Goal: Task Accomplishment & Management: Complete application form

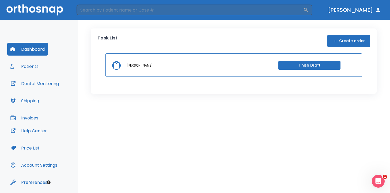
click at [317, 63] on button "Finish Draft" at bounding box center [310, 65] width 62 height 9
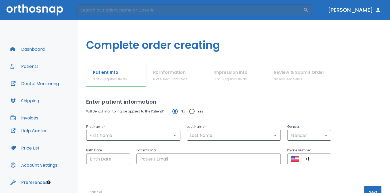
type input "[PERSON_NAME]"
type input "0"
type input "[DATE]"
type input "[EMAIL_ADDRESS][DOMAIN_NAME]"
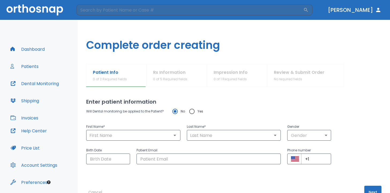
type input "+1 (000) 000-00"
radio input "false"
radio input "true"
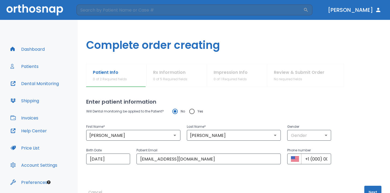
scroll to position [16, 0]
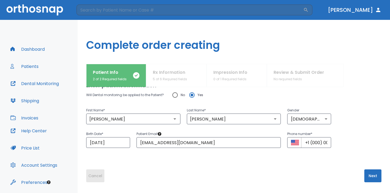
click at [101, 172] on button "Cancel" at bounding box center [95, 175] width 18 height 13
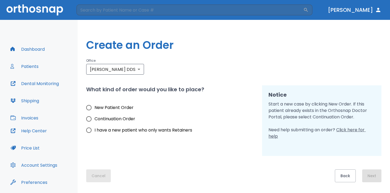
click at [97, 179] on button "Cancel" at bounding box center [98, 175] width 25 height 13
click at [94, 175] on button "Cancel" at bounding box center [98, 175] width 25 height 13
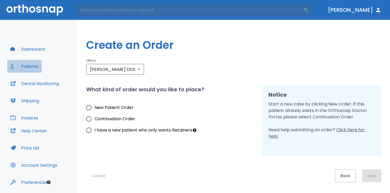
click at [31, 66] on button "Patients" at bounding box center [24, 66] width 35 height 13
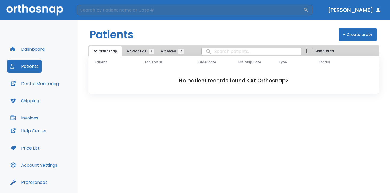
click at [162, 45] on header "Patients + Create order" at bounding box center [234, 32] width 313 height 25
click at [165, 48] on button "Archived 2" at bounding box center [171, 51] width 29 height 10
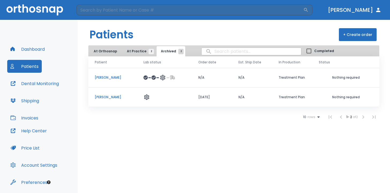
click at [143, 50] on span "At Practice 2" at bounding box center [139, 51] width 24 height 5
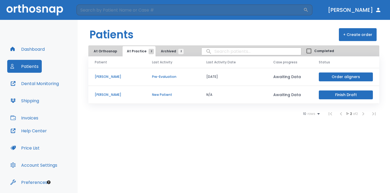
click at [44, 84] on button "Dental Monitoring" at bounding box center [34, 83] width 55 height 13
click at [40, 48] on button "Dashboard" at bounding box center [27, 49] width 41 height 13
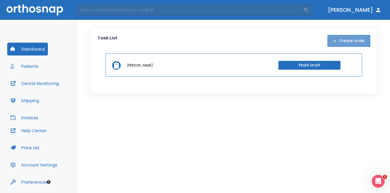
click at [349, 40] on button "Create order" at bounding box center [349, 41] width 43 height 12
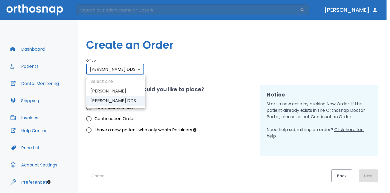
click at [134, 71] on body "​ [PERSON_NAME] Dashboard Patients Dental Monitoring Shipping Invoices Help Cen…" at bounding box center [195, 96] width 390 height 193
click at [132, 100] on li "[PERSON_NAME] DDS" at bounding box center [115, 101] width 59 height 10
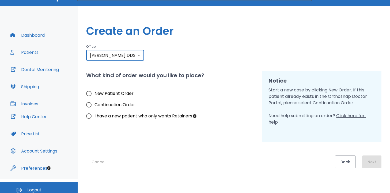
scroll to position [16, 0]
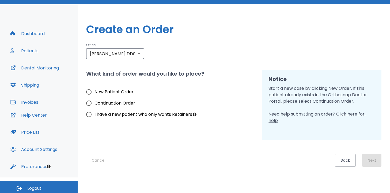
click at [106, 91] on span "New Patient Order" at bounding box center [114, 92] width 39 height 6
click at [95, 91] on input "New Patient Order" at bounding box center [88, 91] width 11 height 11
radio input "true"
click at [40, 62] on button "Dental Monitoring" at bounding box center [34, 67] width 55 height 13
click at [372, 163] on button "Next" at bounding box center [371, 160] width 19 height 13
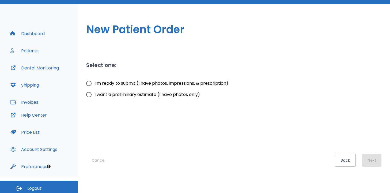
click at [89, 83] on input "I’m ready to submit (I have photos, impressions, & prescription)" at bounding box center [88, 83] width 11 height 11
radio input "true"
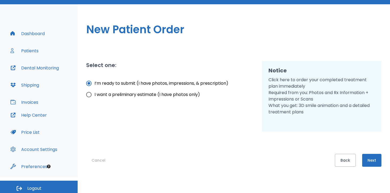
click at [373, 164] on button "Next" at bounding box center [371, 160] width 19 height 13
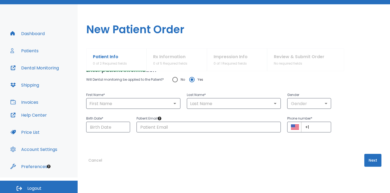
scroll to position [3, 0]
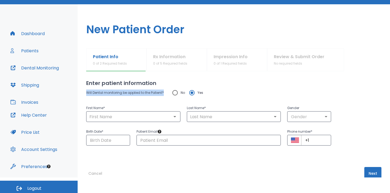
drag, startPoint x: 86, startPoint y: 92, endPoint x: 163, endPoint y: 92, distance: 77.7
click at [163, 92] on div "Patient Info 0 of 2 Required fields Rx Information 0 of 5 Required fields Impre…" at bounding box center [234, 112] width 313 height 129
click at [195, 89] on input "Yes" at bounding box center [191, 92] width 11 height 11
click at [154, 94] on p "Will Dental monitoring be applied to the Patient?" at bounding box center [125, 92] width 78 height 6
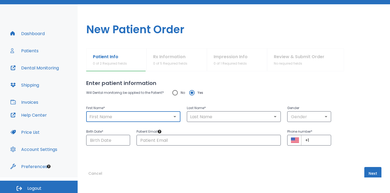
click at [111, 119] on input "text" at bounding box center [133, 117] width 91 height 8
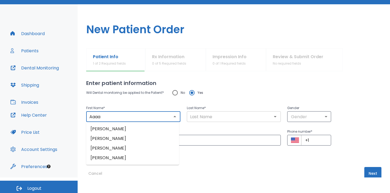
type input "Aaaa"
click at [198, 113] on input "text" at bounding box center [234, 117] width 91 height 8
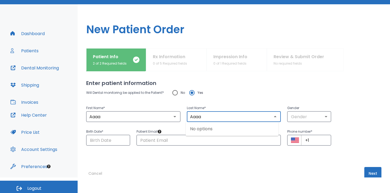
type input "Aaaa"
click at [117, 118] on input "Aaaa" at bounding box center [133, 117] width 91 height 8
click at [213, 118] on input "Aaaa" at bounding box center [234, 117] width 91 height 8
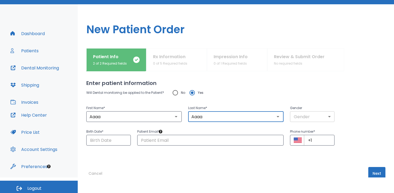
click at [315, 118] on body "​ [PERSON_NAME] Dashboard Patients Dental Monitoring Shipping Invoices Help Cen…" at bounding box center [197, 80] width 394 height 193
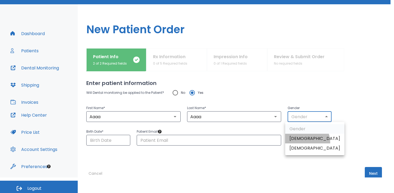
click at [301, 143] on li "[DEMOGRAPHIC_DATA]" at bounding box center [314, 139] width 59 height 10
type input "1"
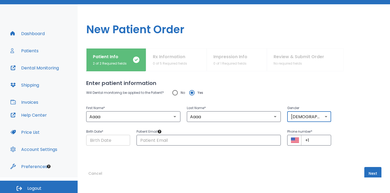
click at [107, 139] on input "Choose date" at bounding box center [108, 140] width 44 height 11
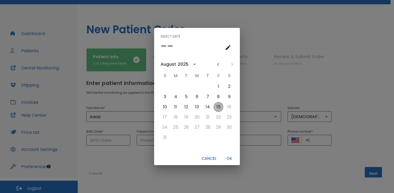
click at [220, 106] on button "15" at bounding box center [219, 107] width 10 height 10
type input "[DATE]"
click at [229, 158] on button "OK" at bounding box center [228, 158] width 17 height 9
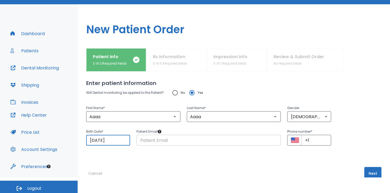
click at [160, 139] on input "text" at bounding box center [209, 140] width 145 height 11
click at [325, 137] on input "+1" at bounding box center [316, 140] width 30 height 11
type input "+1 (000) 000"
click at [194, 145] on input "text" at bounding box center [209, 140] width 145 height 11
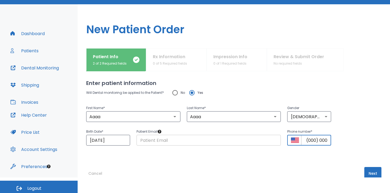
scroll to position [0, 0]
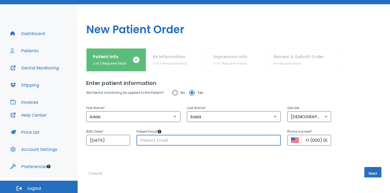
type input "[EMAIL_ADDRESS][DOMAIN_NAME]"
click at [206, 162] on div "Enter patient information Will Dental monitoring be applied to the Patient? No …" at bounding box center [234, 121] width 296 height 106
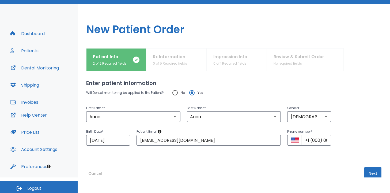
click at [367, 171] on button "Next" at bounding box center [373, 173] width 17 height 13
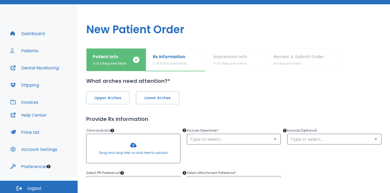
scroll to position [2, 0]
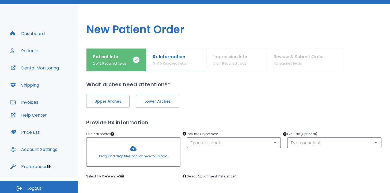
click at [176, 109] on div "Upper Arches Lower Arches Provide Rx information Clinical photos * Drag and dro…" at bounding box center [234, 139] width 296 height 102
click at [163, 102] on span "Lower Arches" at bounding box center [158, 102] width 32 height 6
click at [119, 102] on span "Upper Arches" at bounding box center [108, 102] width 32 height 6
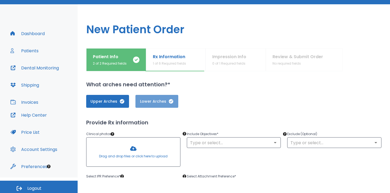
click at [151, 103] on span "Lower Arches" at bounding box center [157, 102] width 32 height 6
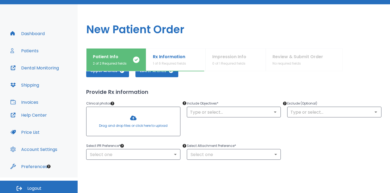
scroll to position [34, 0]
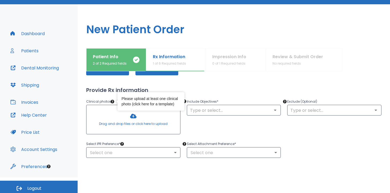
click at [150, 106] on link "click here for a template" at bounding box center [153, 104] width 40 height 4
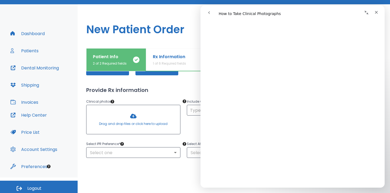
scroll to position [105, 0]
click at [376, 12] on icon "Close" at bounding box center [376, 12] width 3 height 3
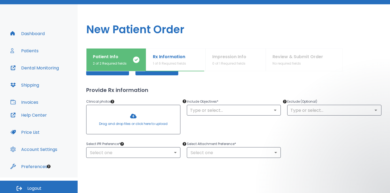
scroll to position [0, 0]
click at [129, 124] on div at bounding box center [134, 119] width 94 height 29
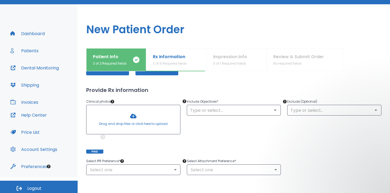
scroll to position [38, 0]
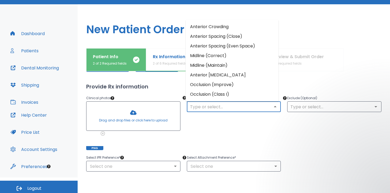
click at [217, 109] on input "text" at bounding box center [234, 107] width 91 height 8
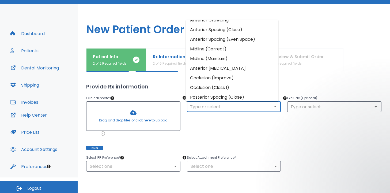
scroll to position [0, 0]
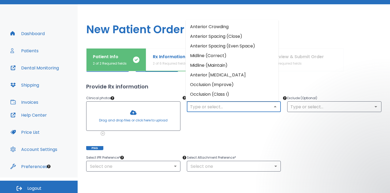
click at [214, 27] on li "Anterior Crowding" at bounding box center [232, 27] width 93 height 10
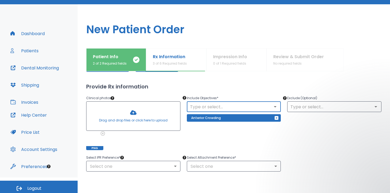
click at [221, 130] on div "Include Objectives * ​ Anterior Crowding" at bounding box center [231, 119] width 101 height 62
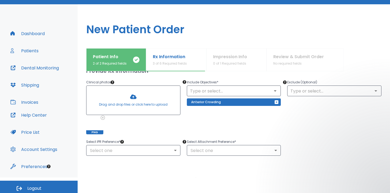
scroll to position [47, 0]
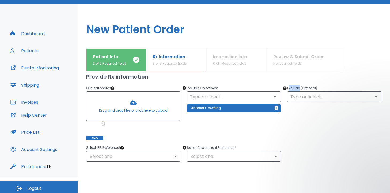
drag, startPoint x: 286, startPoint y: 88, endPoint x: 297, endPoint y: 88, distance: 10.5
click at [297, 88] on p "Exclude (Optional)" at bounding box center [334, 88] width 94 height 6
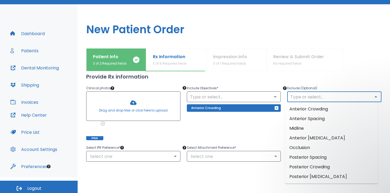
click at [299, 95] on input "text" at bounding box center [334, 97] width 91 height 8
click at [298, 126] on li "Midline" at bounding box center [331, 129] width 93 height 10
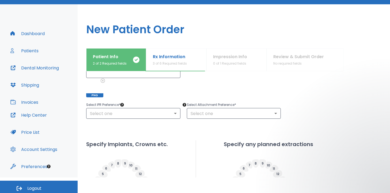
scroll to position [91, 0]
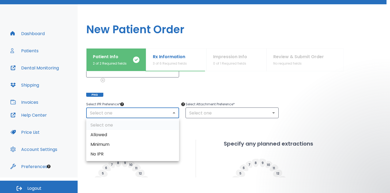
click at [108, 115] on body "​ [PERSON_NAME] Dashboard Patients Dental Monitoring Shipping Invoices Help Cen…" at bounding box center [195, 80] width 390 height 193
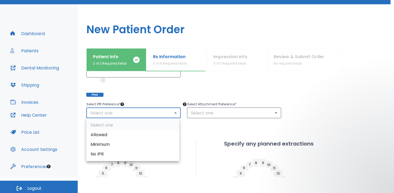
click at [104, 145] on li "Minimum" at bounding box center [132, 145] width 93 height 10
type input "2"
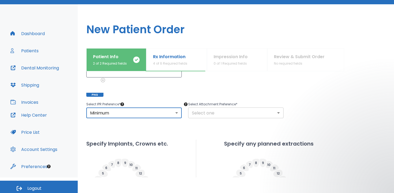
click at [199, 115] on body "​ [PERSON_NAME] Dashboard Patients Dental Monitoring Shipping Invoices Help Cen…" at bounding box center [197, 80] width 394 height 193
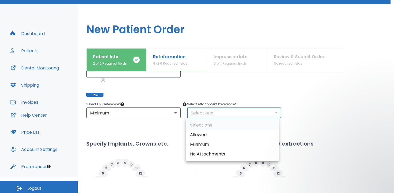
click at [205, 153] on li "No Attachments" at bounding box center [232, 154] width 93 height 10
type input "0"
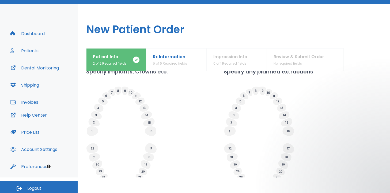
scroll to position [149, 0]
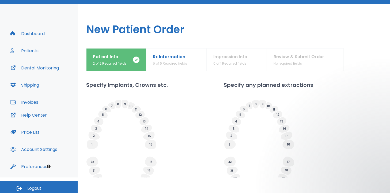
click at [145, 121] on icon at bounding box center [144, 121] width 3 height 2
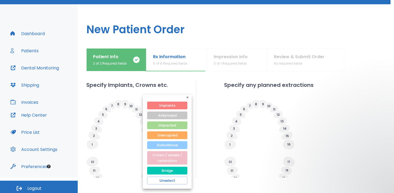
click at [168, 147] on button "DoNotMove" at bounding box center [167, 145] width 40 height 8
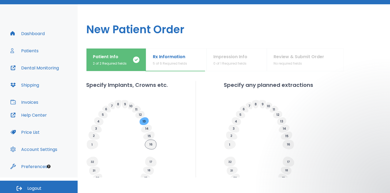
click at [151, 145] on icon at bounding box center [150, 145] width 11 height 10
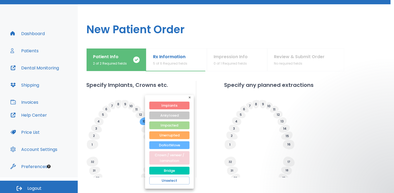
click at [170, 159] on button "Crown / veneer / lamination" at bounding box center [169, 157] width 40 height 13
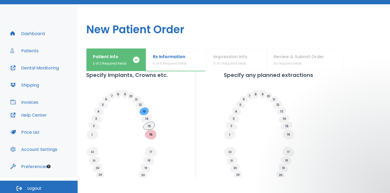
scroll to position [154, 0]
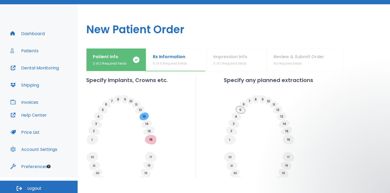
click at [239, 110] on icon at bounding box center [240, 109] width 9 height 7
click at [249, 125] on input "Planned" at bounding box center [249, 126] width 8 height 8
radio input "false"
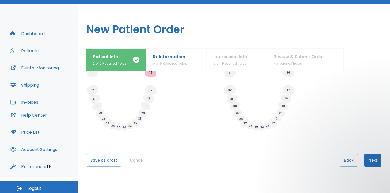
scroll to position [221, 0]
click at [372, 159] on button "Next" at bounding box center [373, 160] width 17 height 13
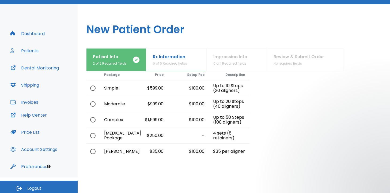
scroll to position [23, 0]
drag, startPoint x: 102, startPoint y: 149, endPoint x: 119, endPoint y: 154, distance: 18.3
click at [119, 154] on div "[PERSON_NAME]" at bounding box center [113, 152] width 27 height 16
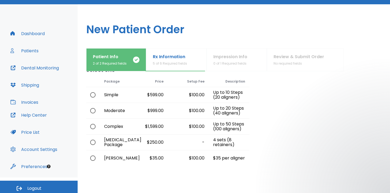
scroll to position [15, 0]
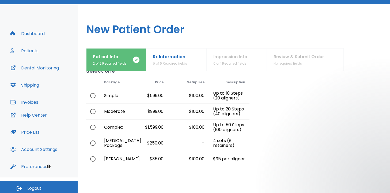
click at [92, 126] on input "radio" at bounding box center [92, 127] width 11 height 11
radio input "true"
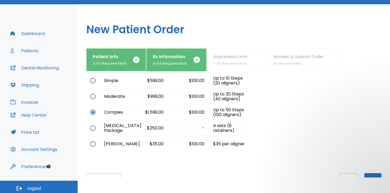
scroll to position [0, 0]
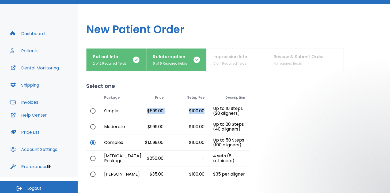
drag, startPoint x: 140, startPoint y: 111, endPoint x: 207, endPoint y: 111, distance: 66.7
click at [207, 111] on div "Simple $599.00 $100.00 Up to 10 Steps (20 aligners)" at bounding box center [167, 111] width 163 height 16
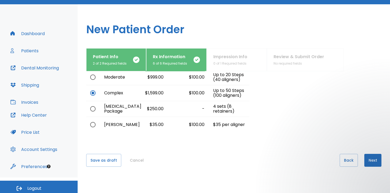
scroll to position [49, 0]
click at [367, 159] on button "Next" at bounding box center [373, 160] width 17 height 13
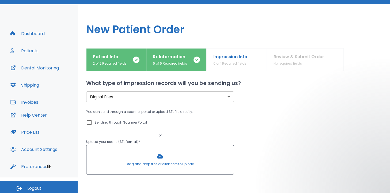
scroll to position [3, 0]
click at [143, 98] on body "​ [PERSON_NAME] Dashboard Patients Dental Monitoring Shipping Invoices Help Cen…" at bounding box center [195, 80] width 390 height 193
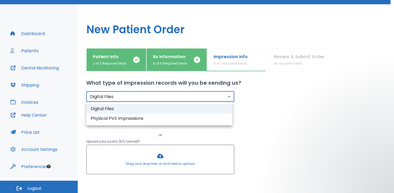
click at [138, 122] on li "Physical PVS Impressions" at bounding box center [159, 119] width 146 height 10
type input "physical"
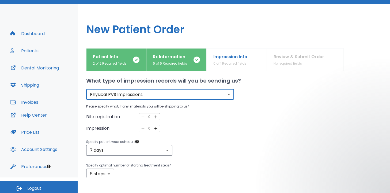
scroll to position [5, 0]
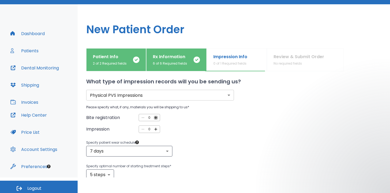
click at [155, 117] on icon "button" at bounding box center [156, 117] width 3 height 3
type input "1"
click at [155, 117] on div at bounding box center [156, 118] width 4 height 4
click at [91, 117] on span "Bite registration" at bounding box center [103, 118] width 34 height 6
click at [154, 127] on icon "button" at bounding box center [156, 129] width 5 height 5
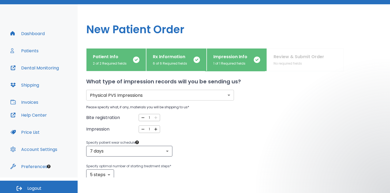
click at [154, 127] on icon "button" at bounding box center [156, 129] width 5 height 5
type input "2"
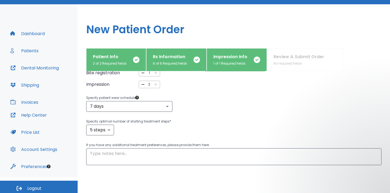
scroll to position [54, 0]
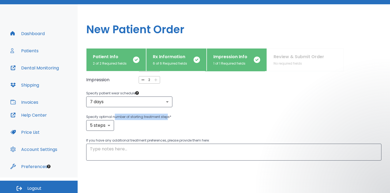
drag, startPoint x: 113, startPoint y: 114, endPoint x: 167, endPoint y: 117, distance: 53.6
click at [167, 117] on p "Specify optimal number of starting treatment steps *" at bounding box center [234, 117] width 296 height 6
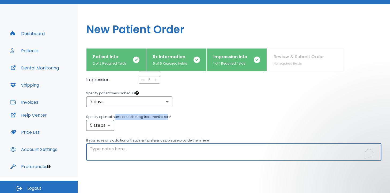
click at [155, 151] on textarea "To enrich screen reader interactions, please activate Accessibility in Grammarl…" at bounding box center [234, 152] width 288 height 12
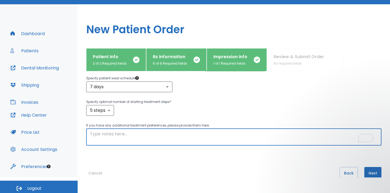
scroll to position [82, 0]
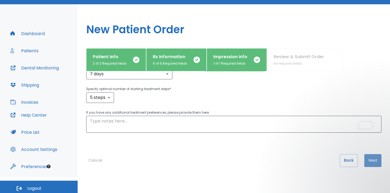
click at [368, 161] on button "Next" at bounding box center [373, 160] width 17 height 13
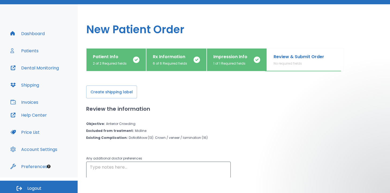
scroll to position [0, 0]
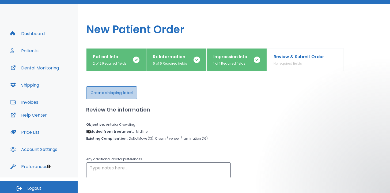
click at [123, 94] on button "Create shipping label" at bounding box center [111, 92] width 51 height 13
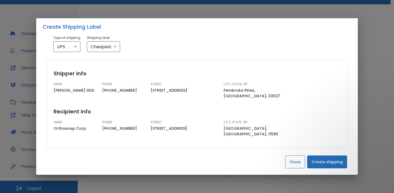
click at [298, 158] on button "Close" at bounding box center [295, 161] width 20 height 13
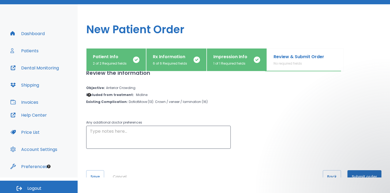
scroll to position [53, 0]
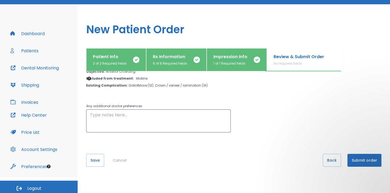
click at [118, 161] on button "Cancel" at bounding box center [120, 160] width 18 height 13
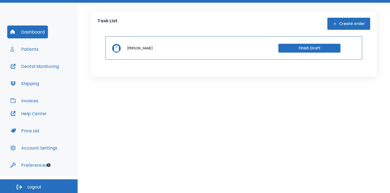
scroll to position [18, 0]
